Goal: Information Seeking & Learning: Learn about a topic

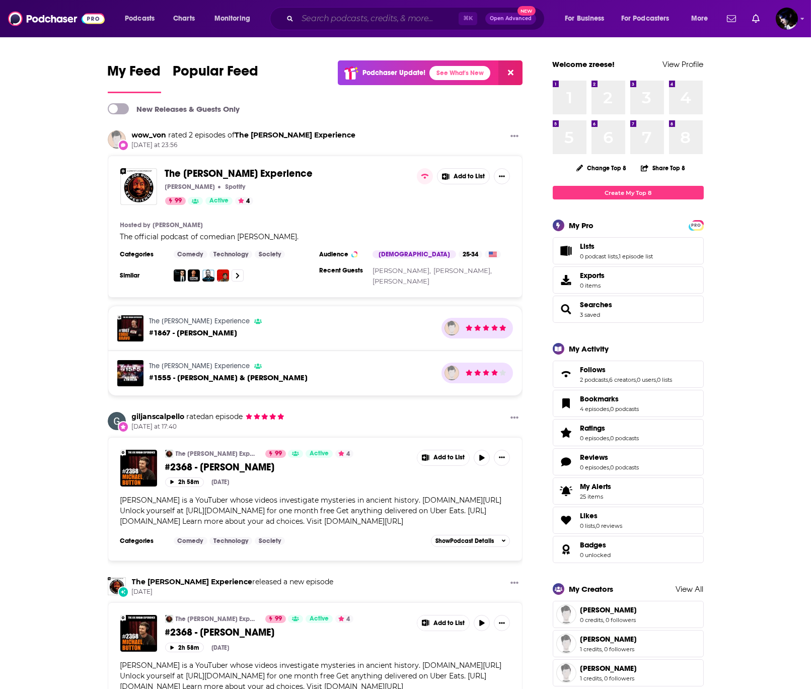
click at [342, 22] on input "Search podcasts, credits, & more..." at bounding box center [378, 19] width 161 height 16
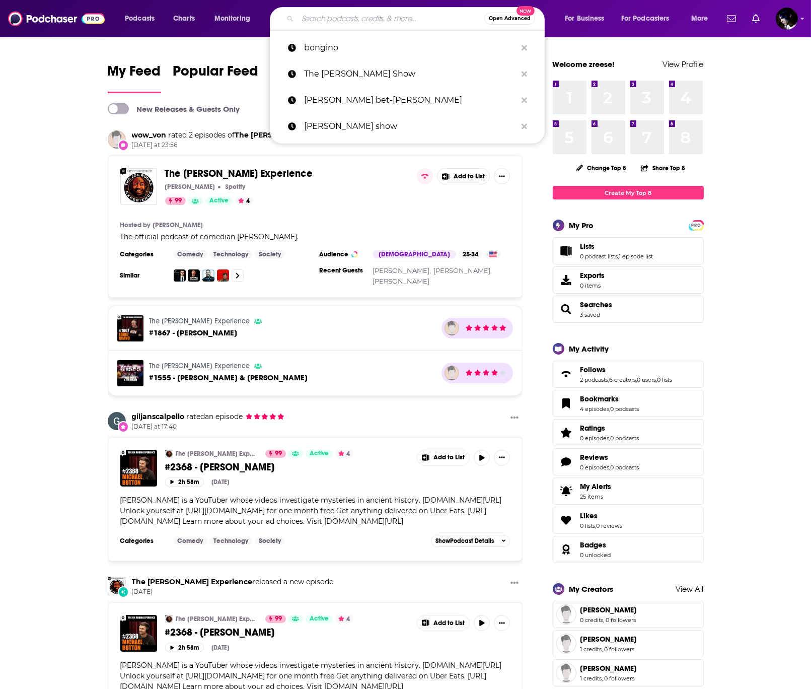
click at [318, 21] on input "Search podcasts, credits, & more..." at bounding box center [391, 19] width 187 height 16
paste input "t"
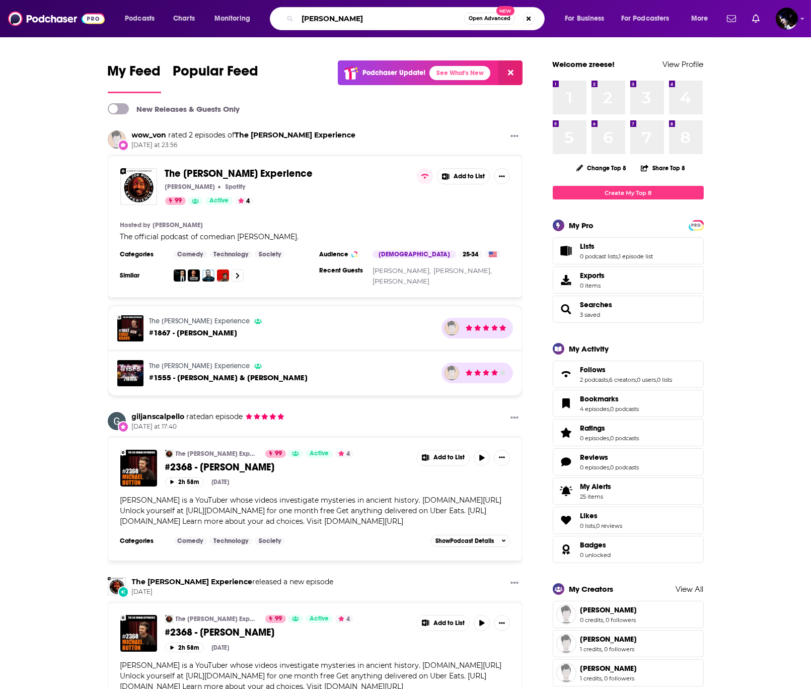
type input "[PERSON_NAME]"
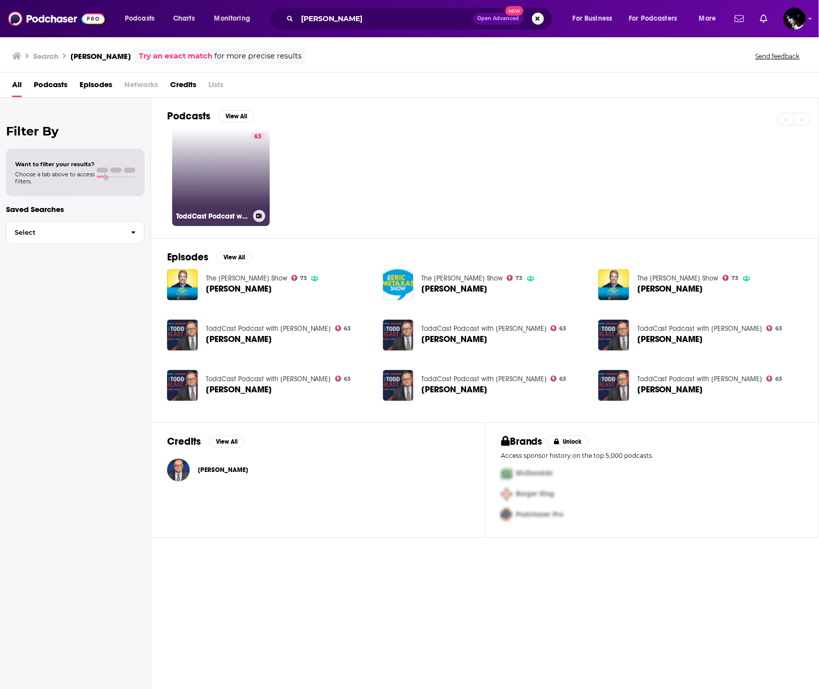
click at [219, 168] on link "63 ToddCast Podcast with [PERSON_NAME]" at bounding box center [221, 177] width 98 height 98
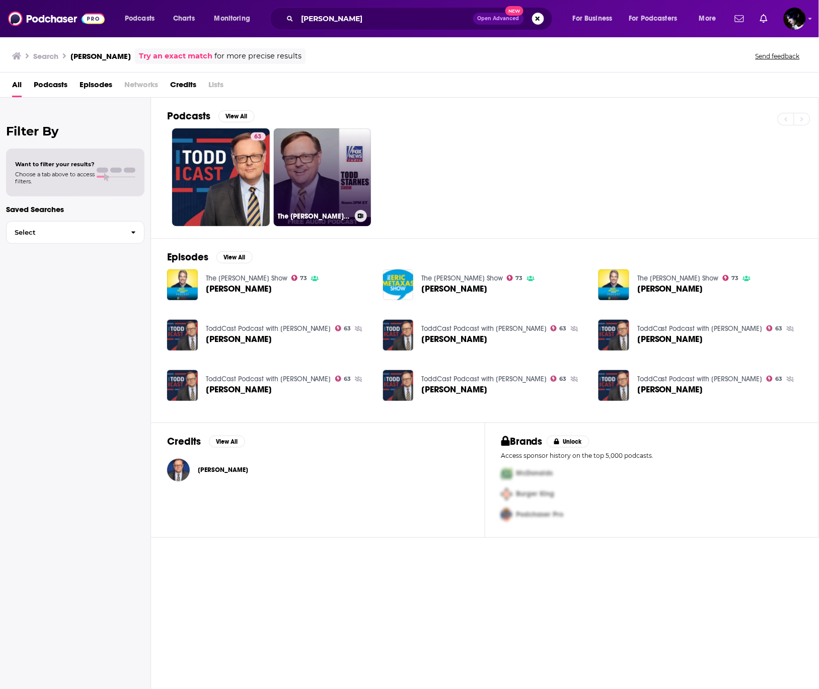
click at [306, 158] on link "The [PERSON_NAME] Podcast" at bounding box center [323, 177] width 98 height 98
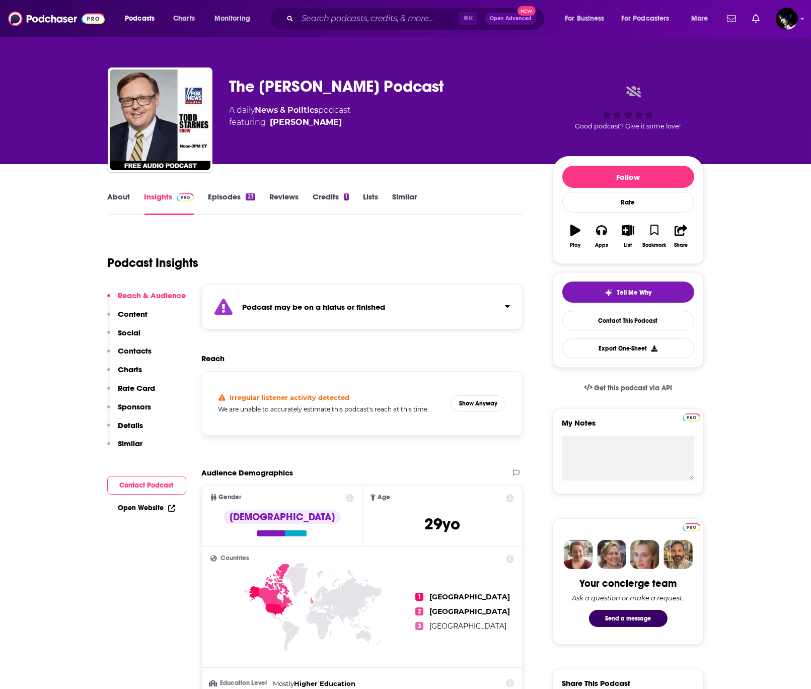
drag, startPoint x: 401, startPoint y: 84, endPoint x: 272, endPoint y: 93, distance: 128.8
click at [293, 97] on div "The [PERSON_NAME] Podcast A daily News & Politics podcast featuring [PERSON_NAM…" at bounding box center [383, 117] width 307 height 81
click at [260, 92] on div "The [PERSON_NAME] Podcast" at bounding box center [383, 87] width 307 height 20
drag, startPoint x: 260, startPoint y: 92, endPoint x: 268, endPoint y: 91, distance: 7.7
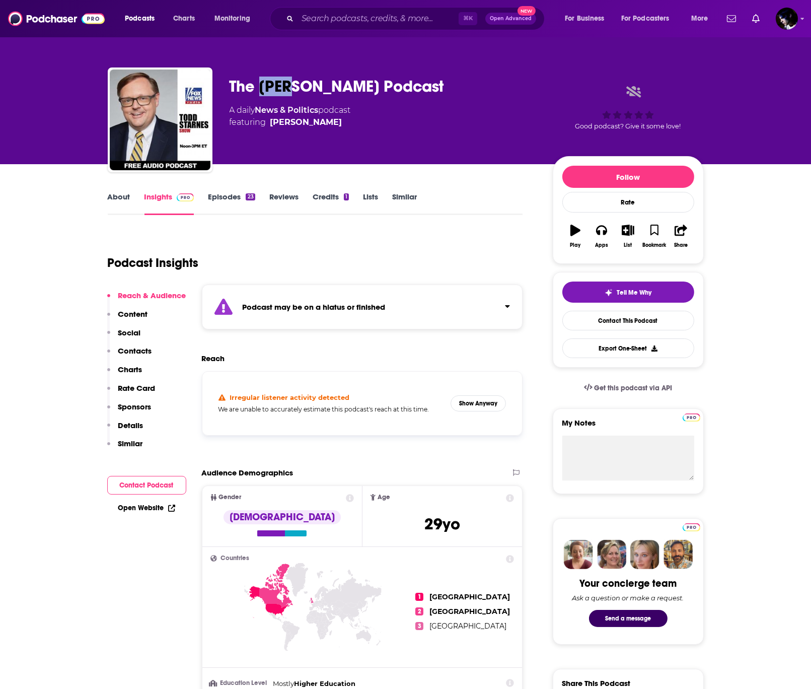
click at [268, 91] on div "The [PERSON_NAME] Podcast" at bounding box center [383, 87] width 307 height 20
click at [305, 90] on div "The [PERSON_NAME] Podcast" at bounding box center [383, 87] width 307 height 20
click at [290, 124] on link "[PERSON_NAME]" at bounding box center [306, 122] width 72 height 12
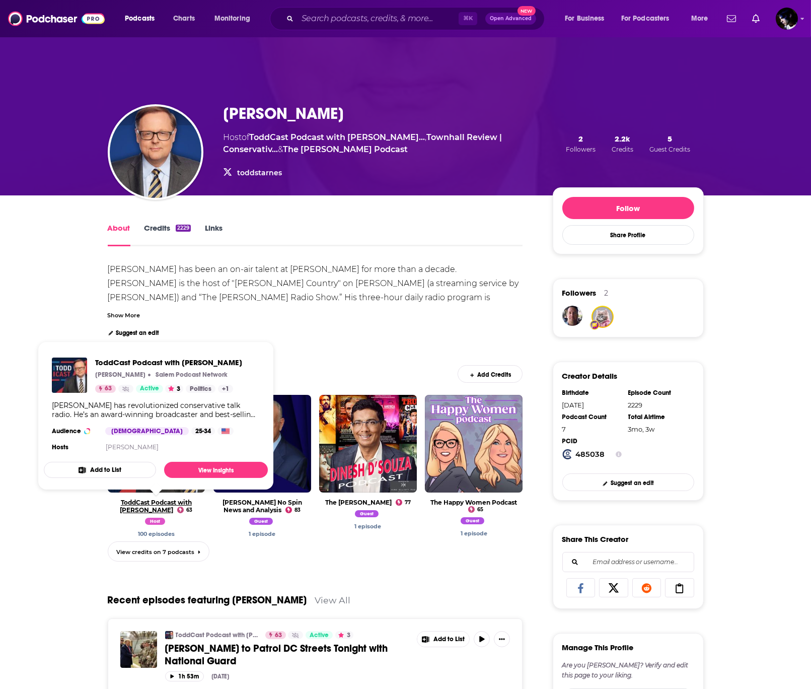
click at [140, 501] on link "ToddCast Podcast with [PERSON_NAME]" at bounding box center [156, 506] width 72 height 15
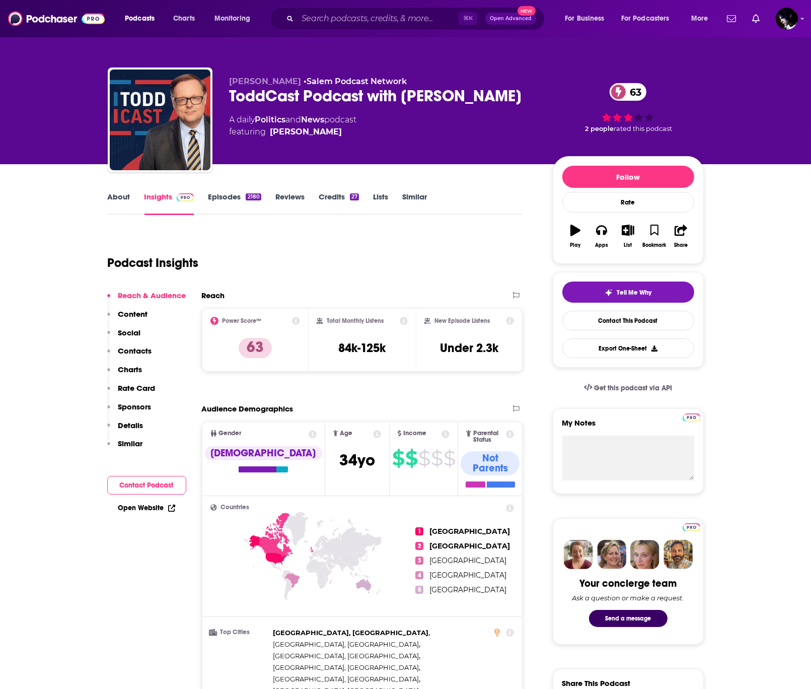
click at [112, 196] on link "About" at bounding box center [119, 203] width 23 height 23
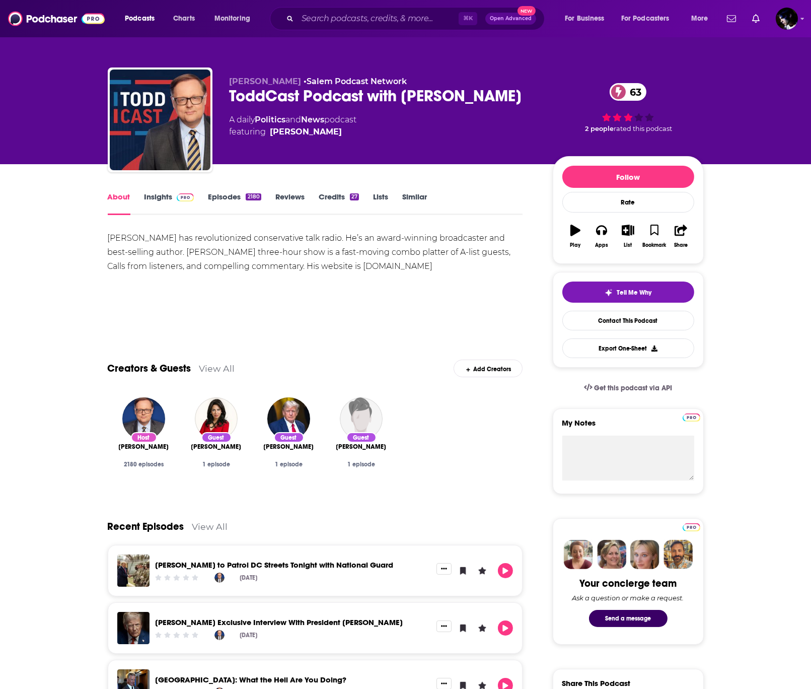
click at [169, 205] on link "Insights" at bounding box center [170, 203] width 50 height 23
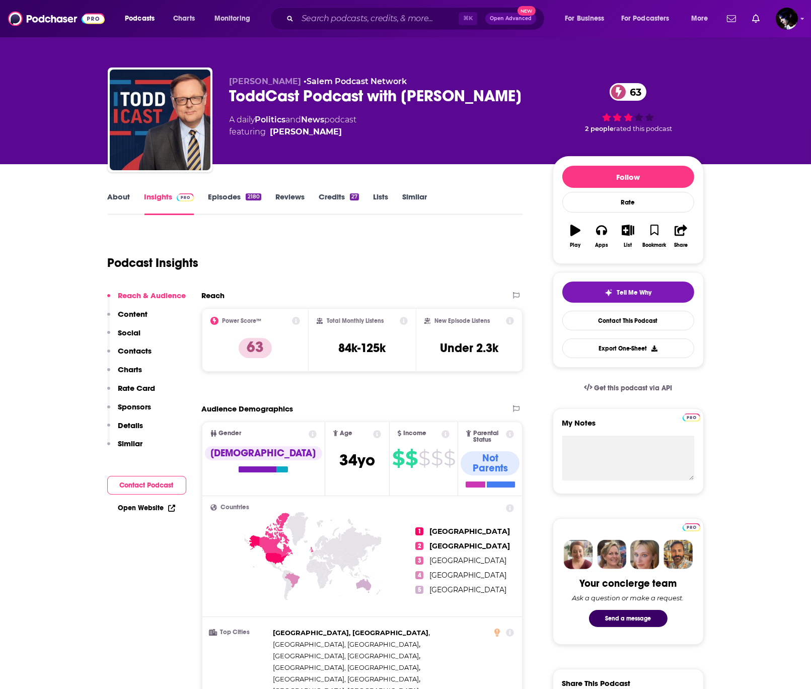
click at [169, 199] on link "Insights" at bounding box center [170, 203] width 50 height 23
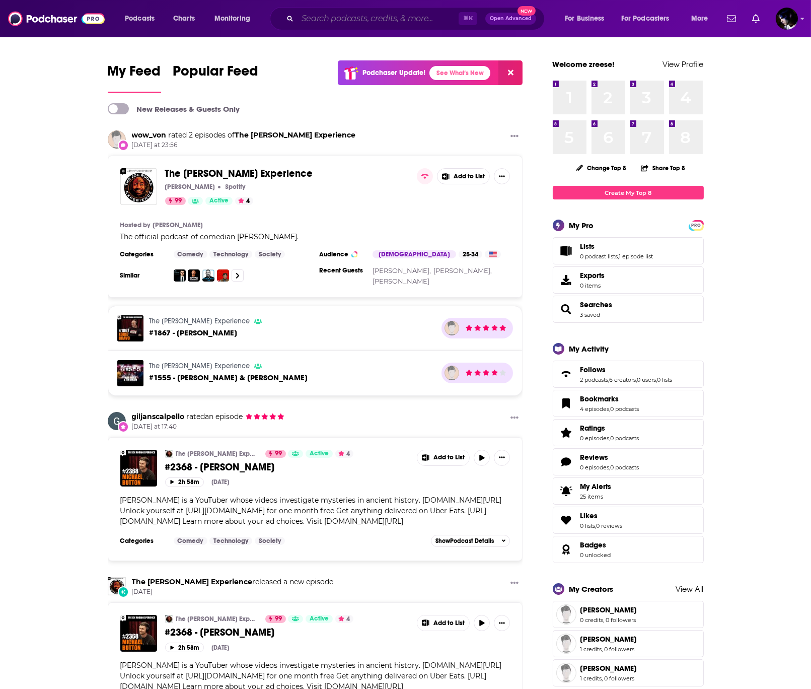
click at [404, 18] on input "Search podcasts, credits, & more..." at bounding box center [378, 19] width 161 height 16
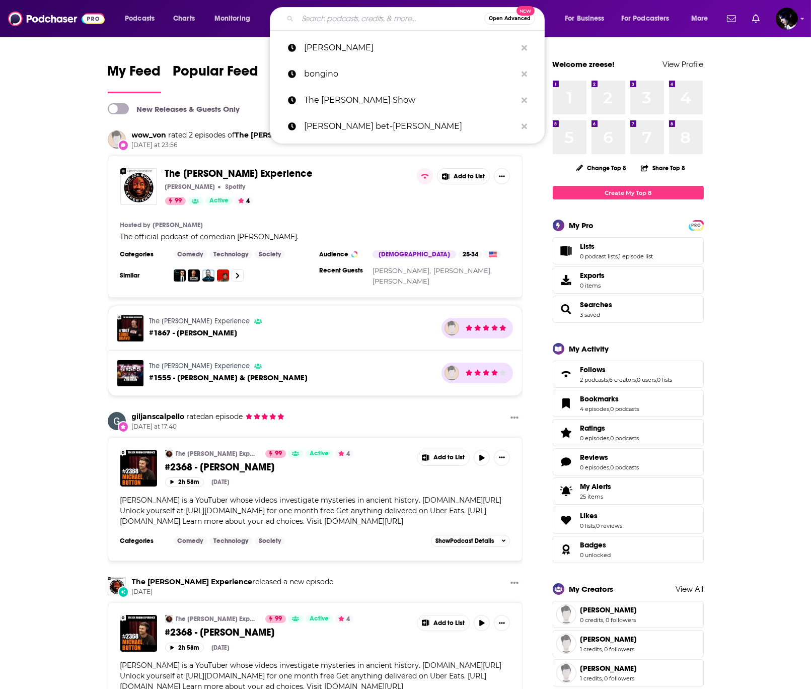
paste input "Leftists Condemn Justices, Demand Supreme Court be Dissolved"
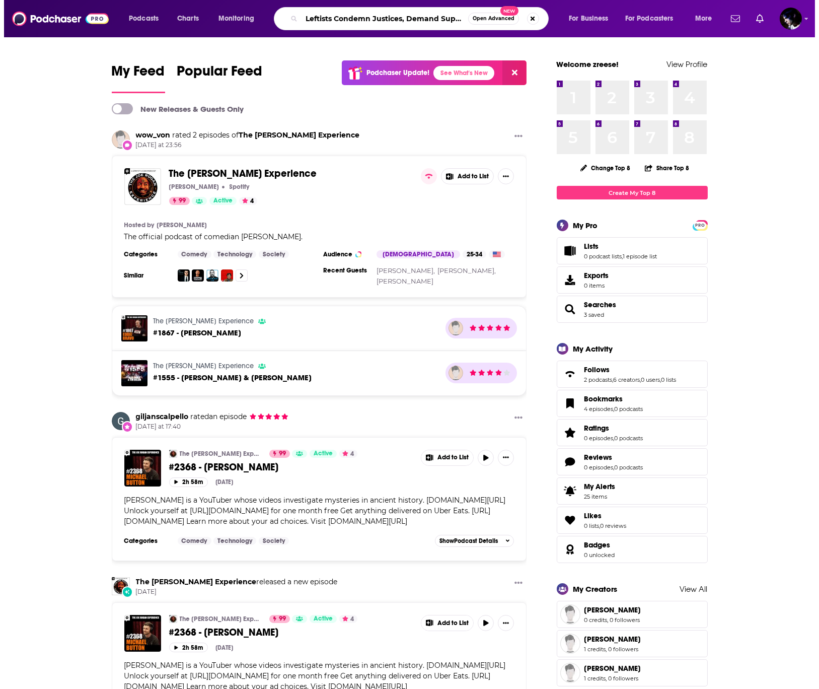
scroll to position [0, 73]
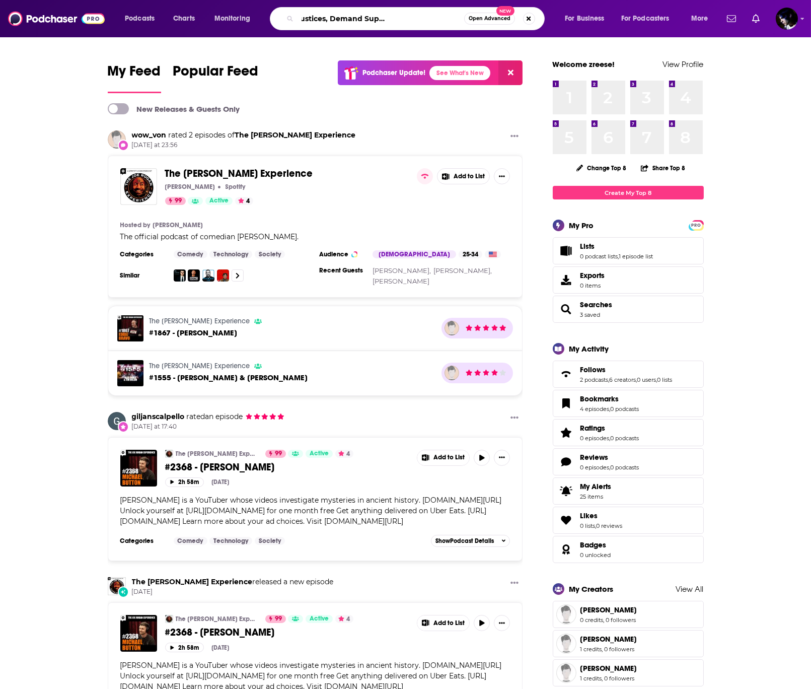
type input "Leftists Condemn Justices, Demand Supreme Court be Dissolved"
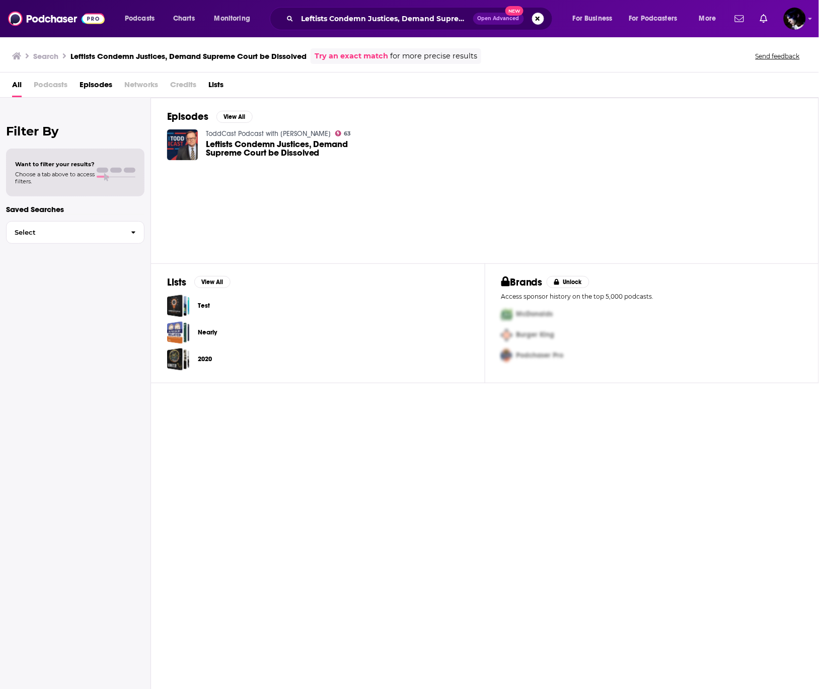
click at [231, 152] on span "Leftists Condemn Justices, Demand Supreme Court be Dissolved" at bounding box center [288, 148] width 165 height 17
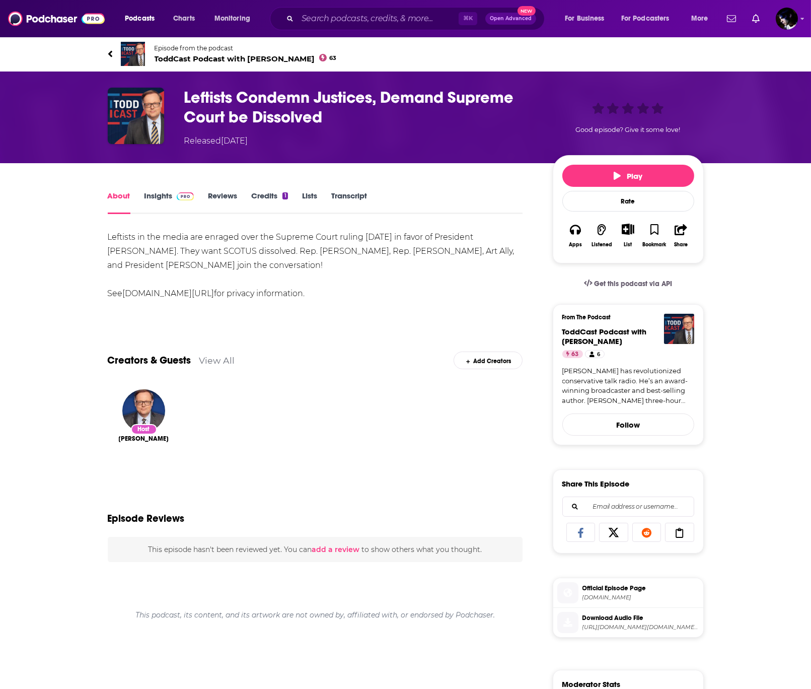
click at [168, 194] on link "Insights" at bounding box center [170, 202] width 50 height 23
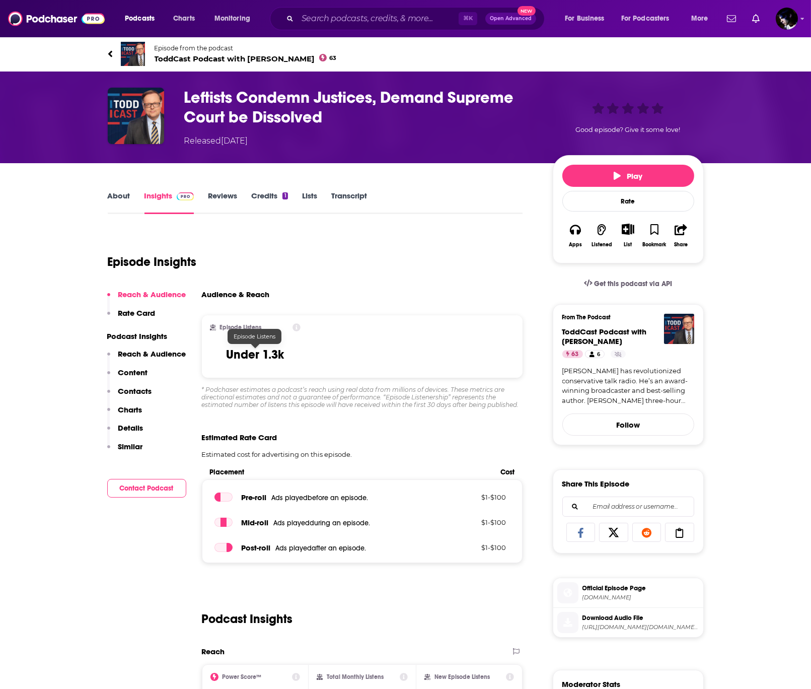
click at [299, 352] on div "Episode Listens Under 1.3k" at bounding box center [255, 346] width 107 height 62
drag, startPoint x: 219, startPoint y: 367, endPoint x: 288, endPoint y: 358, distance: 70.1
click at [288, 358] on div "Episode Listens Under 1.3k" at bounding box center [255, 346] width 107 height 62
drag, startPoint x: 288, startPoint y: 358, endPoint x: 271, endPoint y: 353, distance: 17.5
click at [288, 358] on div "Episode Listens Under 1.3k" at bounding box center [255, 346] width 91 height 46
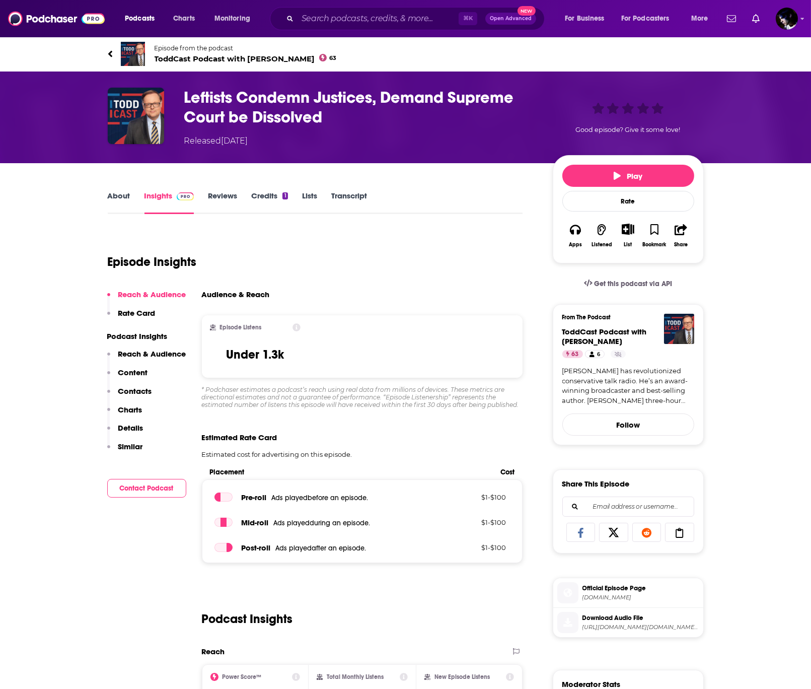
click at [271, 353] on h3 "Under 1.3k" at bounding box center [255, 354] width 58 height 15
click at [271, 354] on h3 "Under 1.3k" at bounding box center [255, 354] width 58 height 15
copy h3 "Under 1.3k"
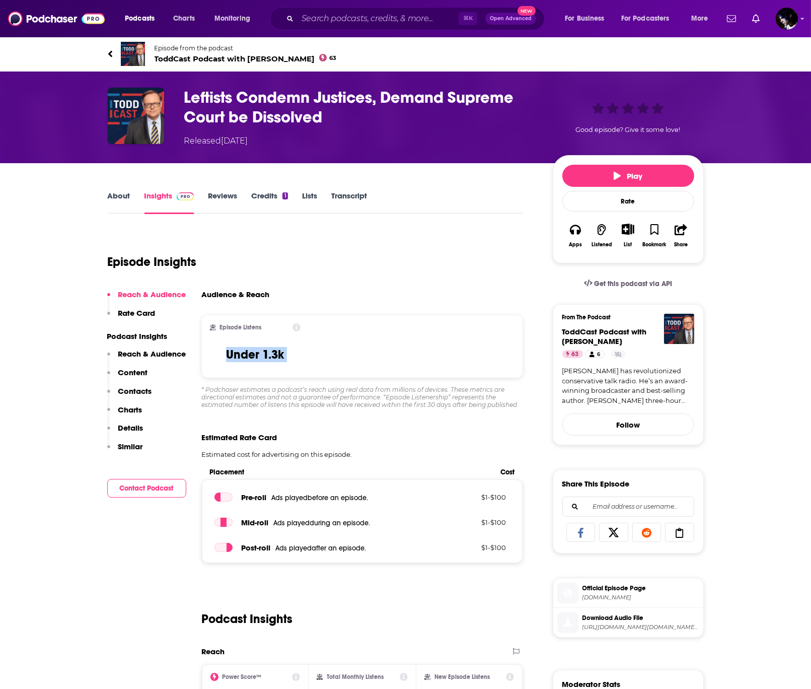
scroll to position [264, 0]
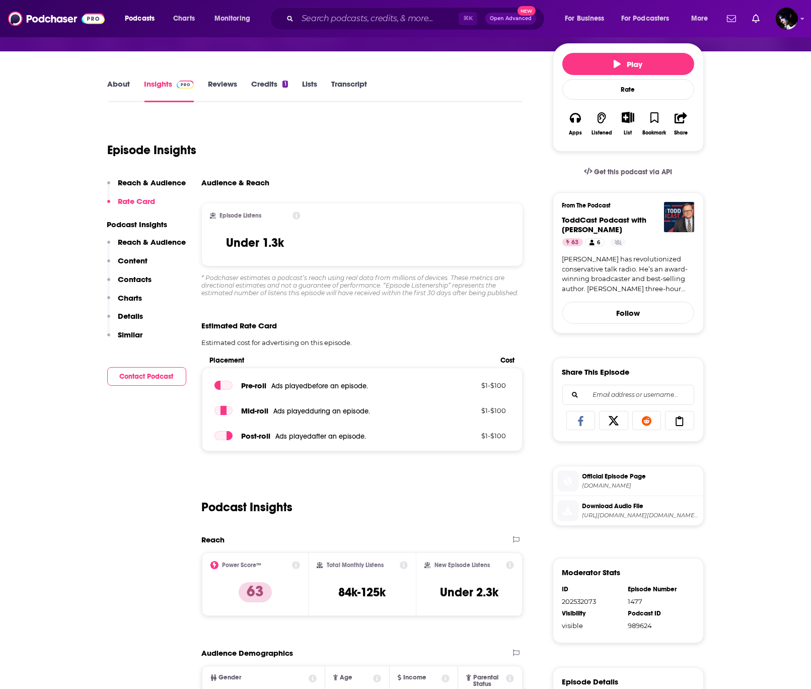
scroll to position [42, 0]
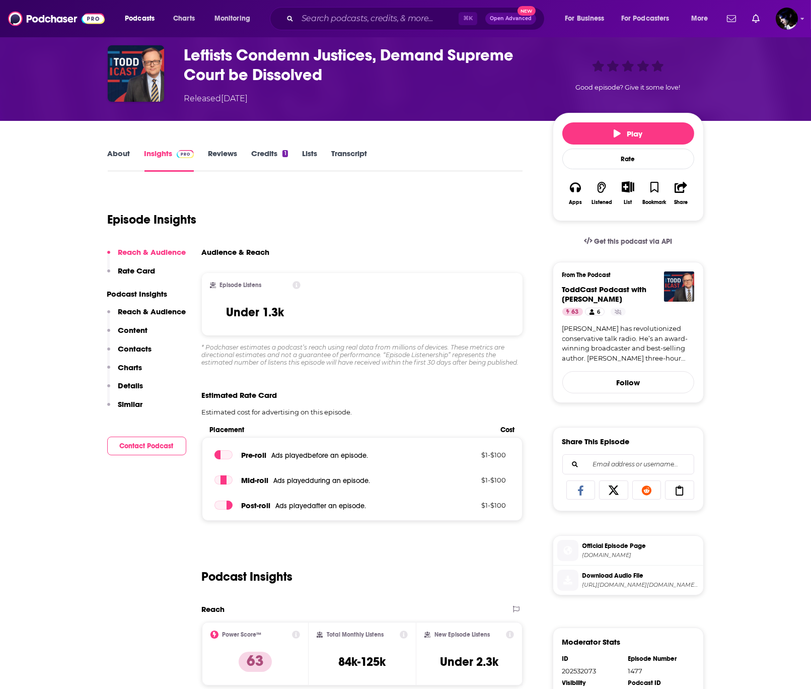
click at [225, 66] on h3 "Leftists Condemn Justices, Demand Supreme Court be Dissolved" at bounding box center [360, 64] width 353 height 39
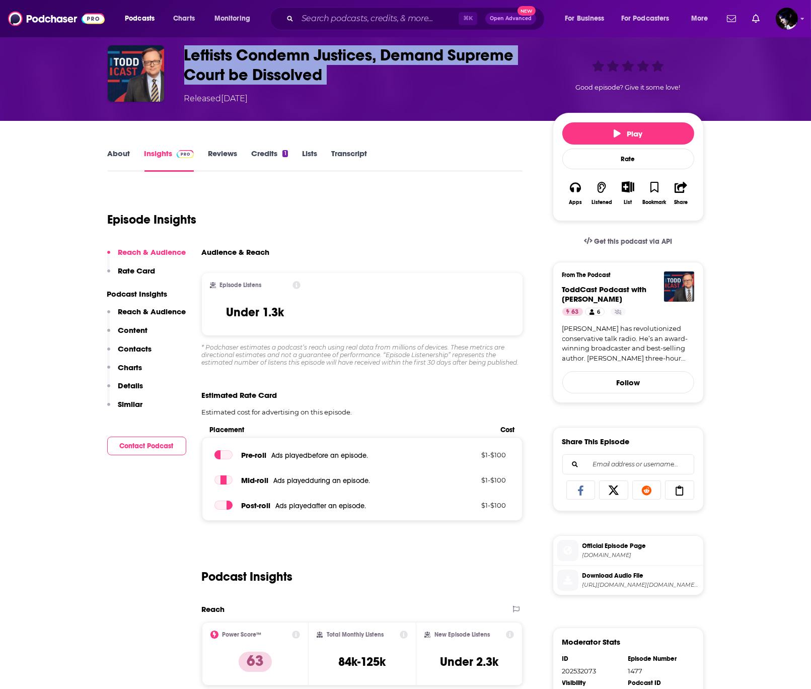
click at [225, 66] on h3 "Leftists Condemn Justices, Demand Supreme Court be Dissolved" at bounding box center [360, 64] width 353 height 39
copy h3 "Leftists Condemn Justices, Demand Supreme Court be Dissolved"
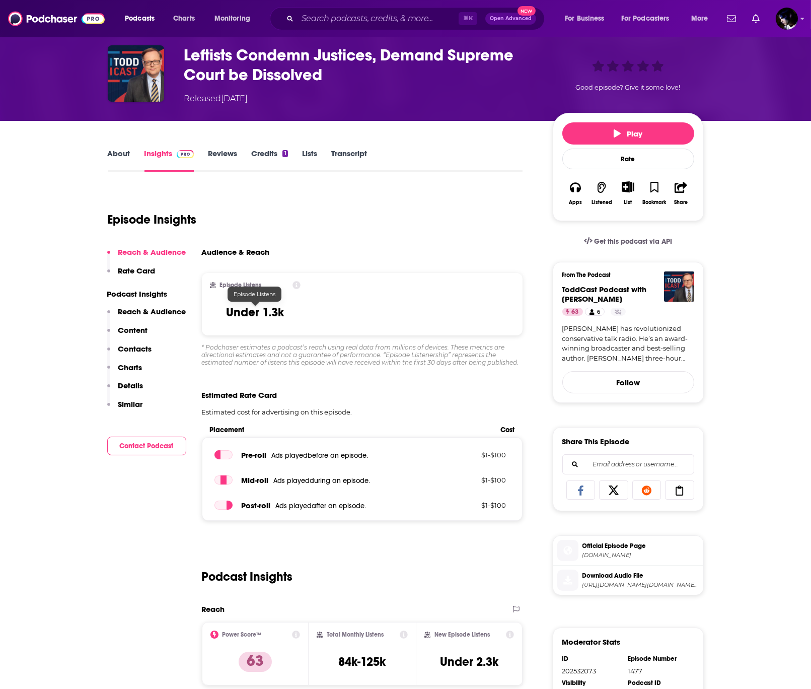
click at [268, 311] on h3 "Under 1.3k" at bounding box center [255, 312] width 58 height 15
copy h3 "Under 1.3k"
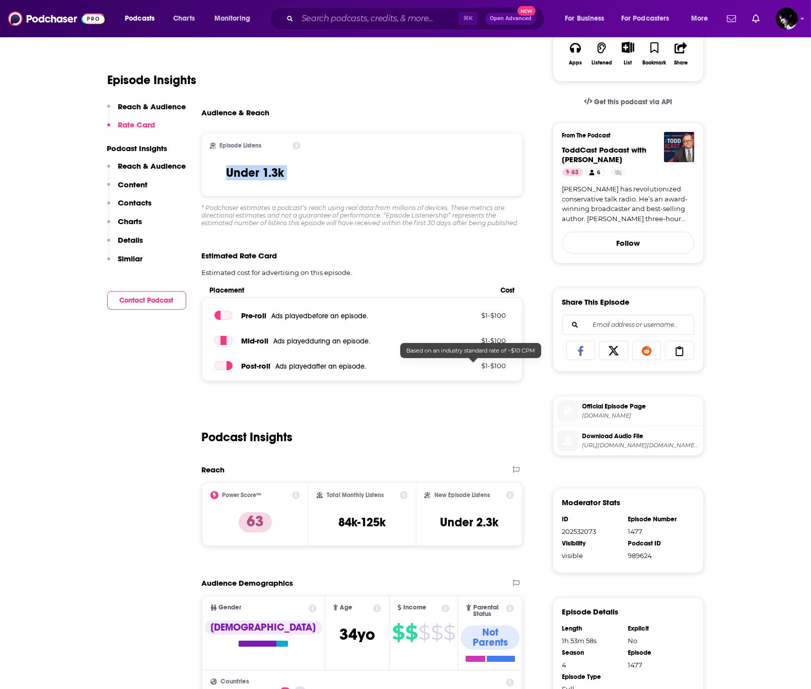
scroll to position [251, 0]
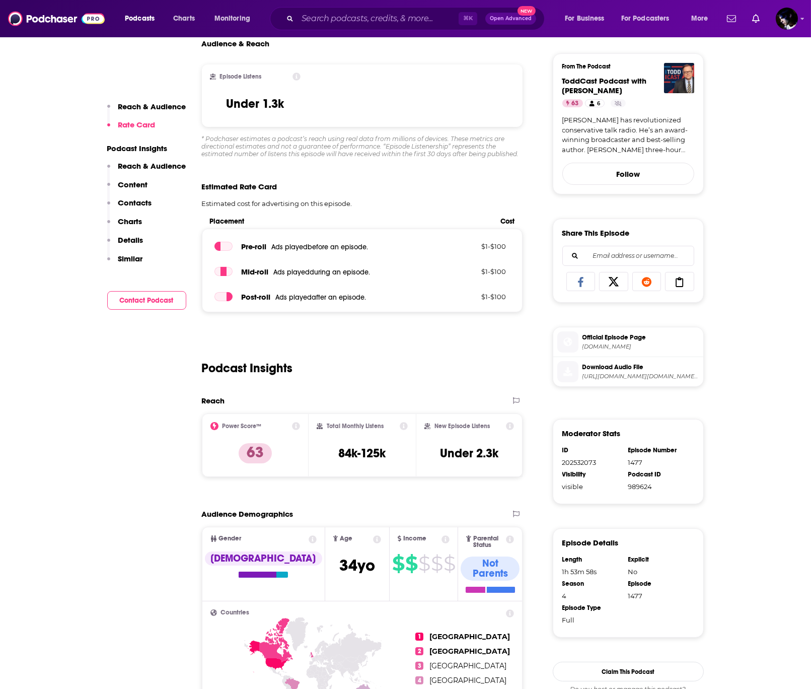
click at [358, 465] on div "Total Monthly Listens 84k-125k" at bounding box center [362, 445] width 91 height 46
click at [358, 457] on h3 "84k-125k" at bounding box center [361, 453] width 47 height 15
copy div "84k-125k"
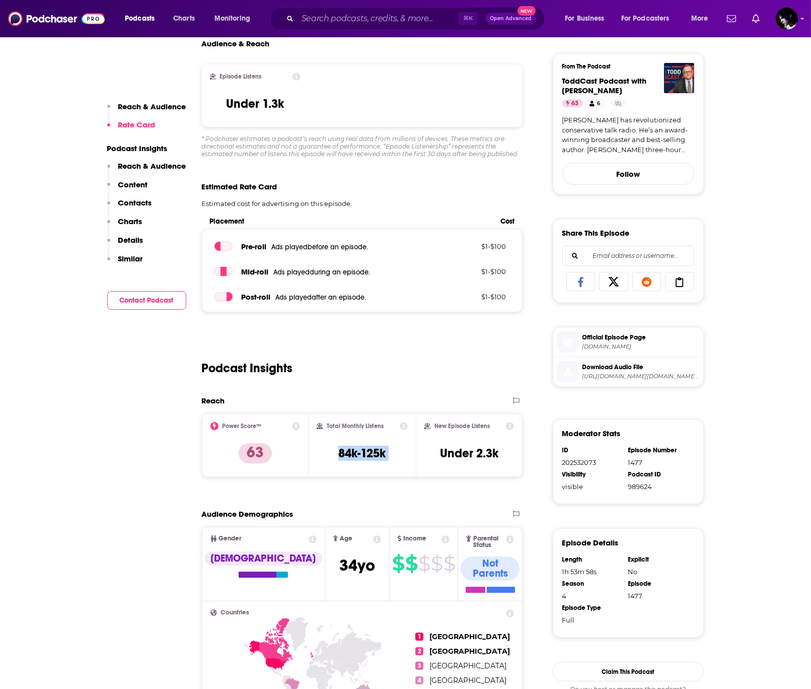
scroll to position [0, 0]
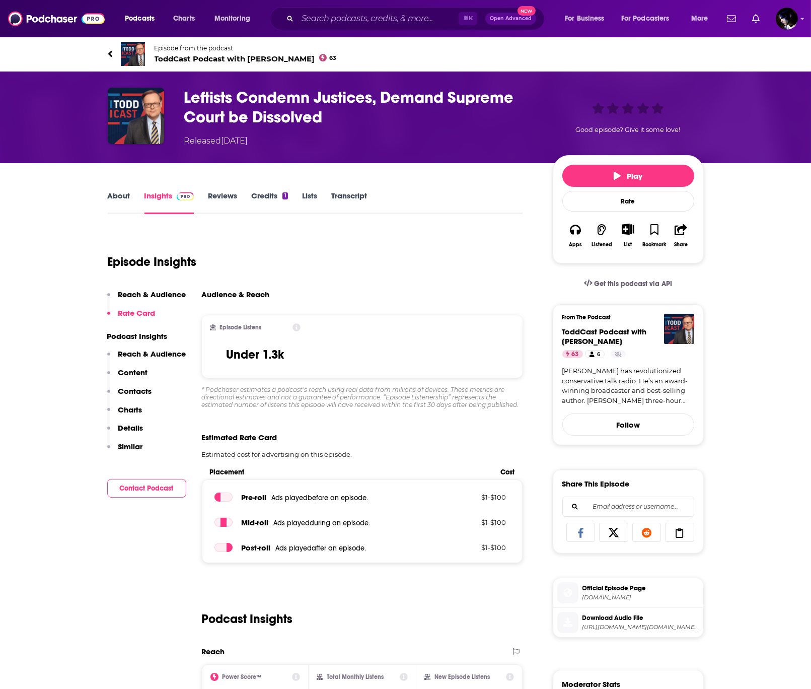
click at [227, 57] on span "ToddCast Podcast with Todd Starnes 63" at bounding box center [246, 59] width 182 height 10
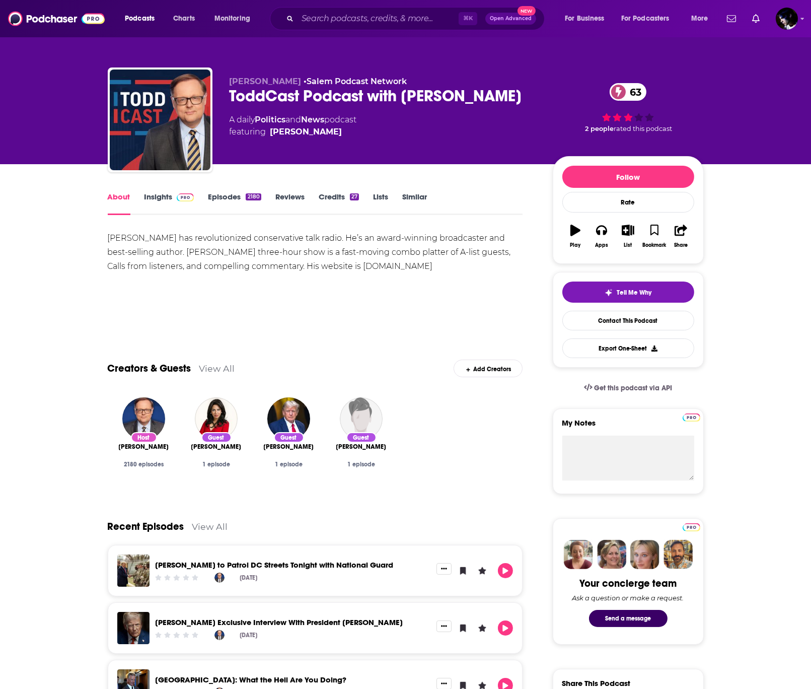
click at [331, 96] on div "ToddCast Podcast with Todd Starnes 63" at bounding box center [383, 96] width 307 height 20
click at [230, 194] on link "Episodes 2180" at bounding box center [234, 203] width 53 height 23
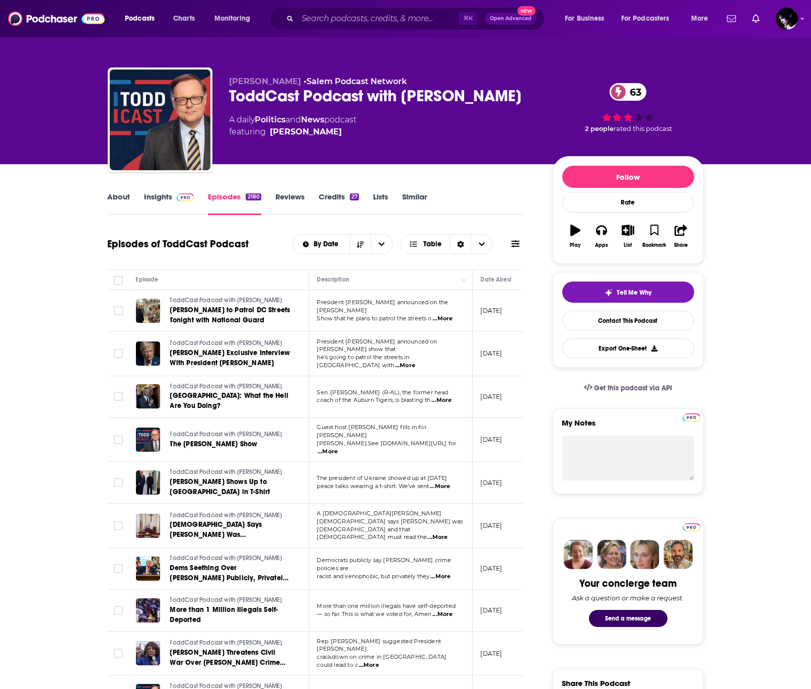
click at [516, 245] on icon at bounding box center [516, 244] width 8 height 8
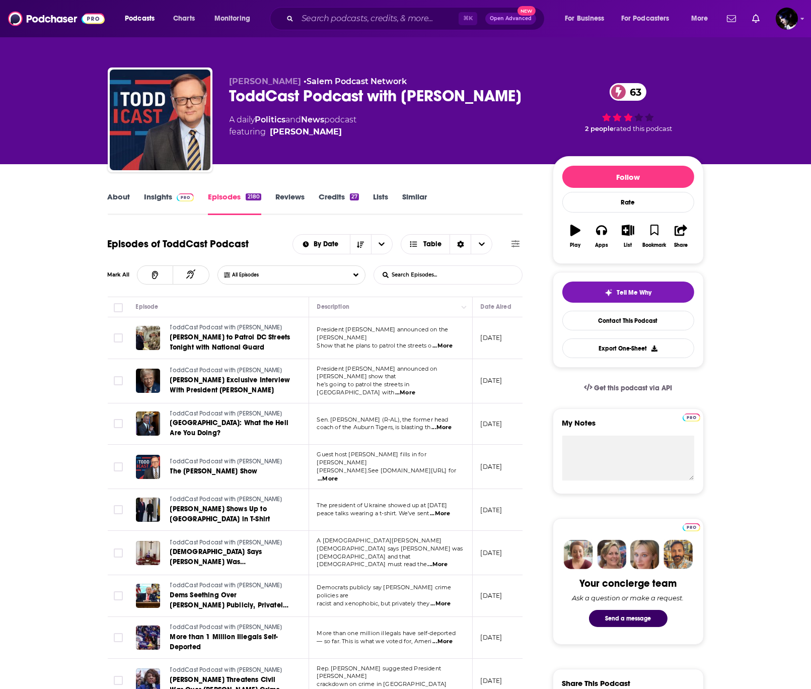
click at [430, 280] on input "List Search Input" at bounding box center [426, 275] width 105 height 18
paste input "FULL INTERVIEW: President [PERSON_NAME]"
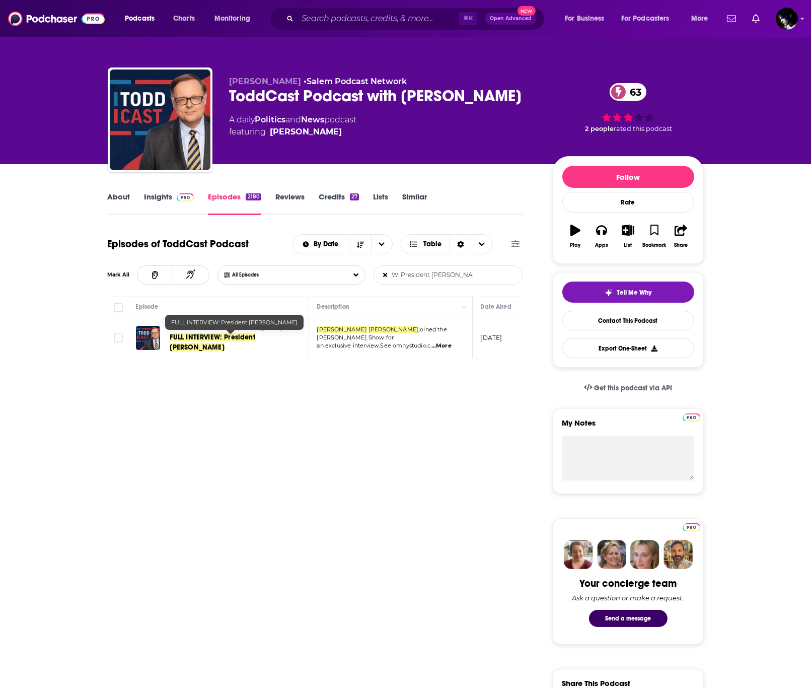
type input "FULL INTERVIEW: President [PERSON_NAME]"
click at [196, 338] on span "FULL INTERVIEW: President [PERSON_NAME]" at bounding box center [212, 342] width 85 height 19
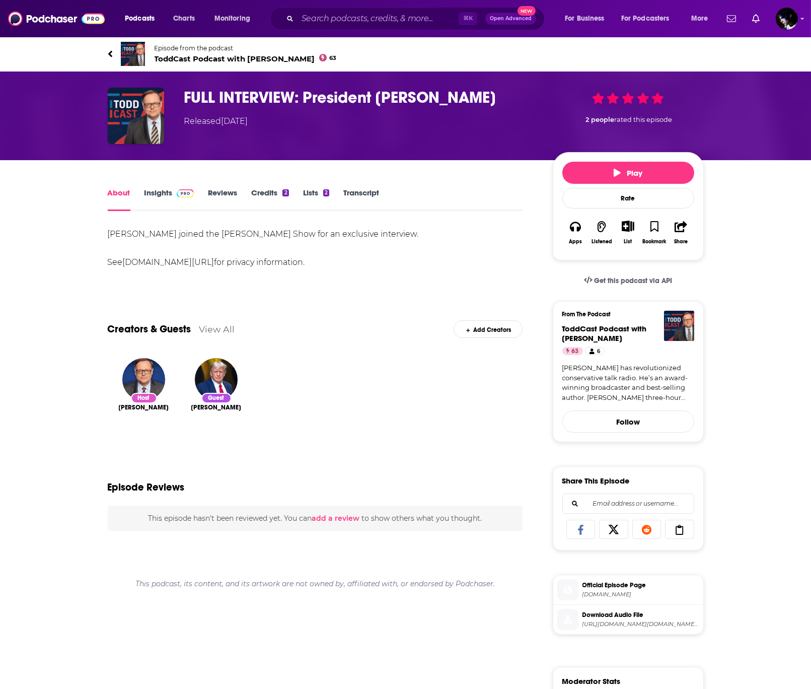
drag, startPoint x: 328, startPoint y: 368, endPoint x: 340, endPoint y: 354, distance: 18.2
click at [329, 368] on div "Host Todd Starnes Guest Donald Trump" at bounding box center [315, 403] width 415 height 107
click at [152, 188] on link "Insights" at bounding box center [170, 199] width 50 height 23
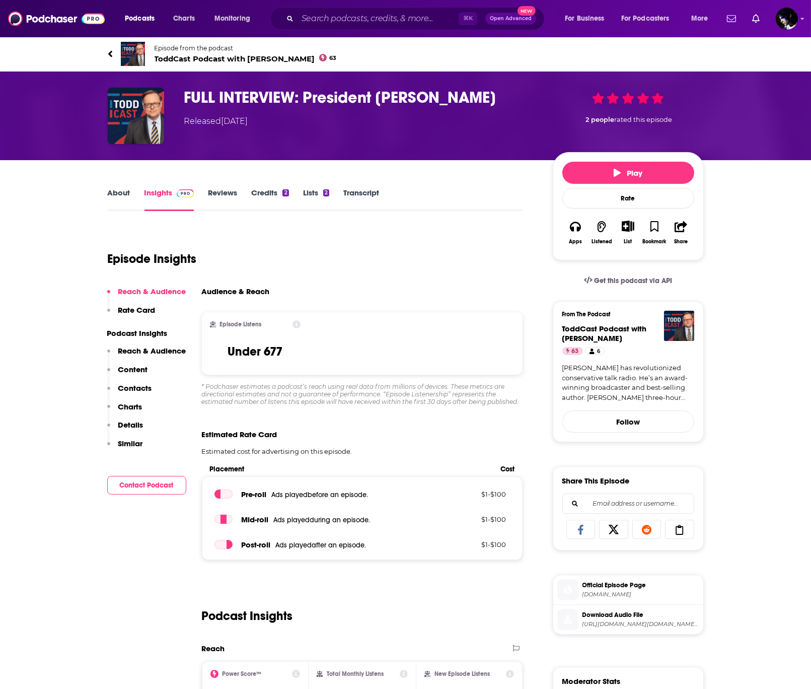
click at [254, 348] on h3 "Under 677" at bounding box center [255, 351] width 55 height 15
copy h3 "Under 677"
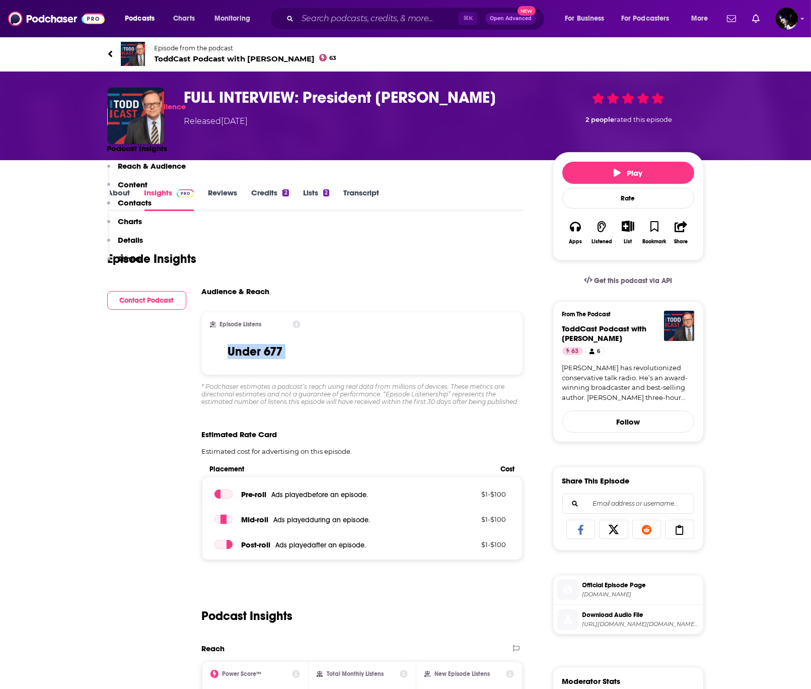
scroll to position [222, 0]
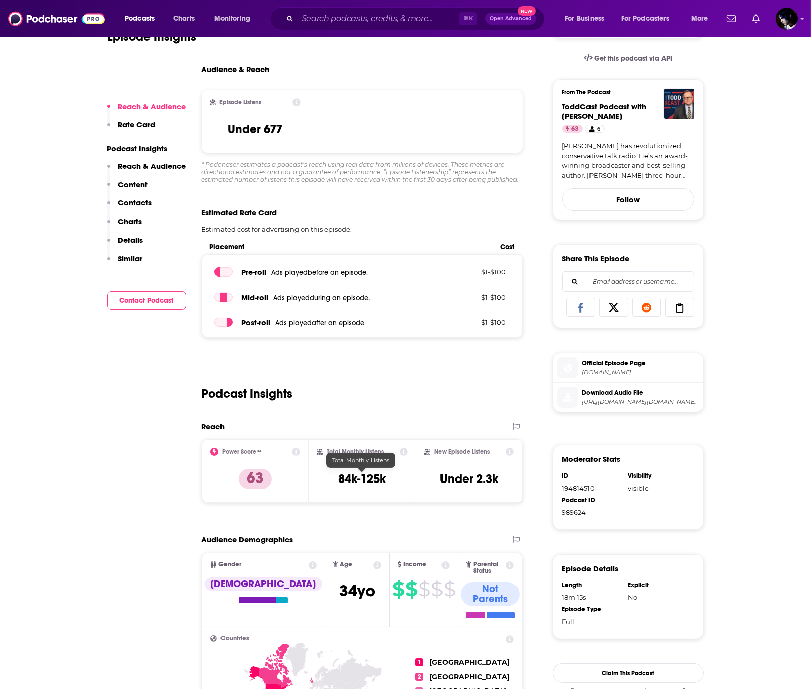
click at [347, 477] on h3 "84k-125k" at bounding box center [361, 478] width 47 height 15
copy div "84k-125k"
